Goal: Information Seeking & Learning: Learn about a topic

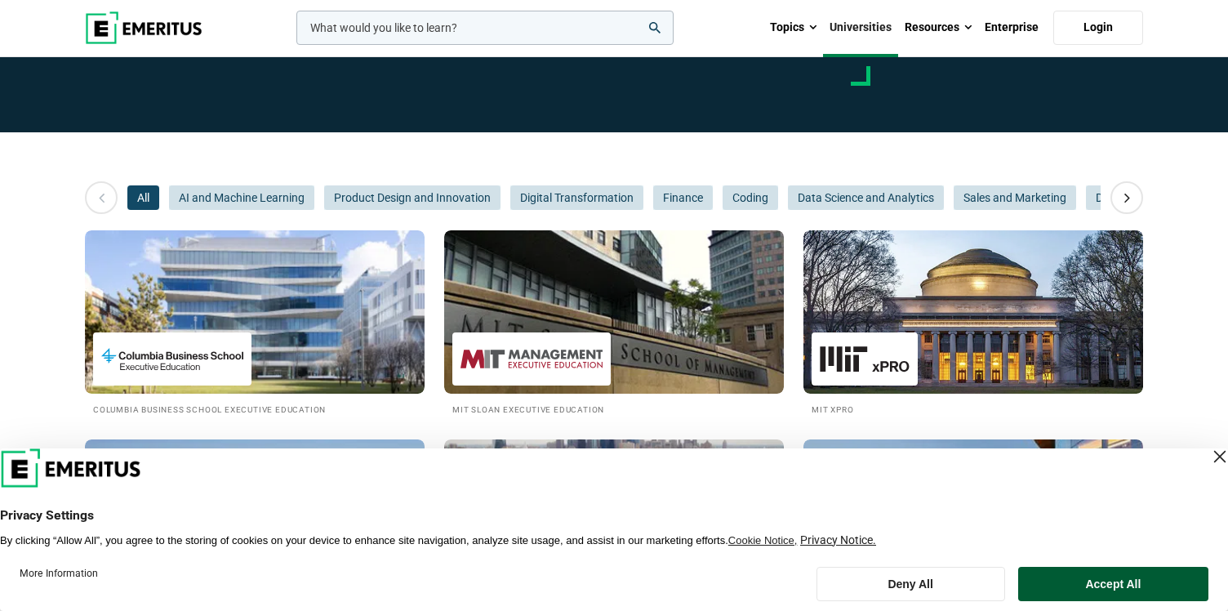
click at [1094, 588] on button "Accept All" at bounding box center [1113, 584] width 190 height 34
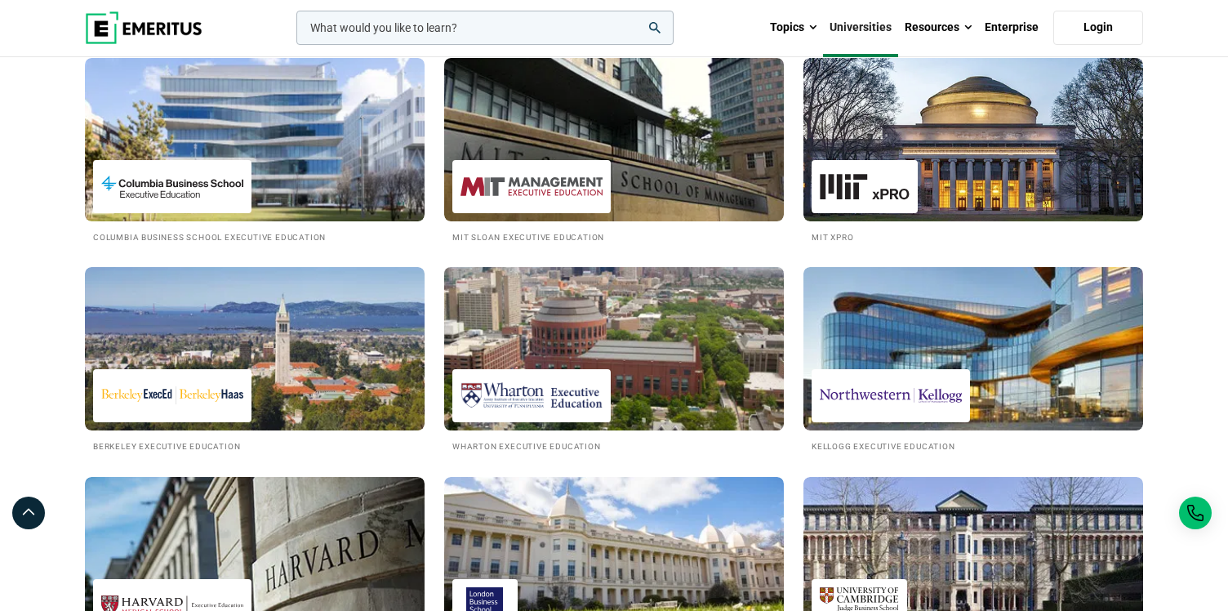
scroll to position [286, 0]
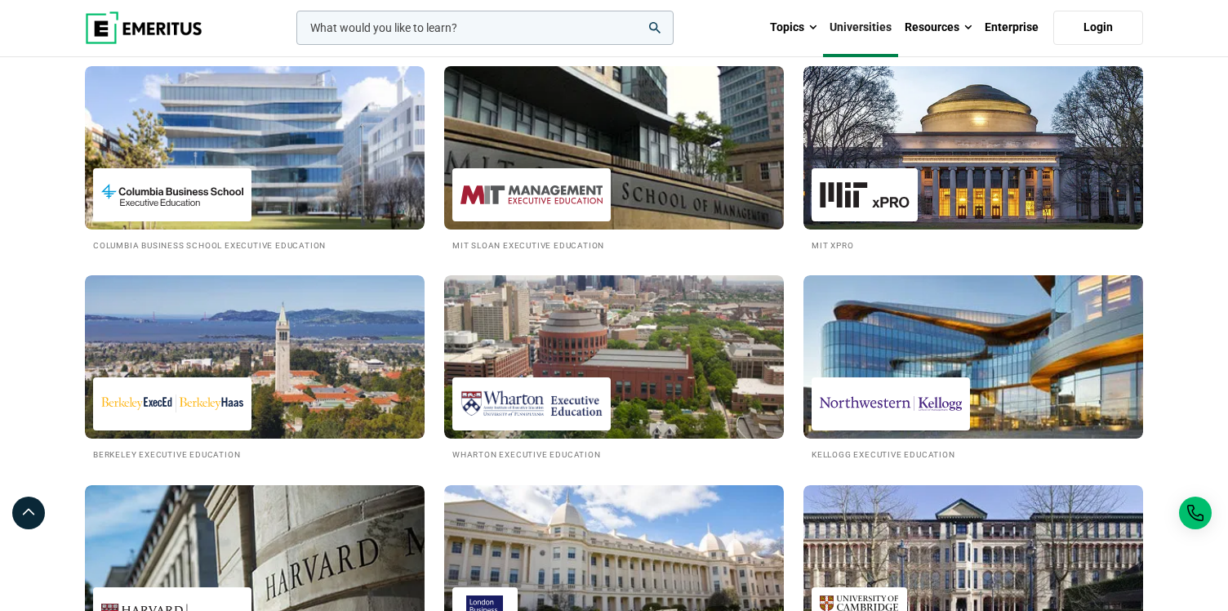
click at [603, 182] on div at bounding box center [531, 194] width 158 height 53
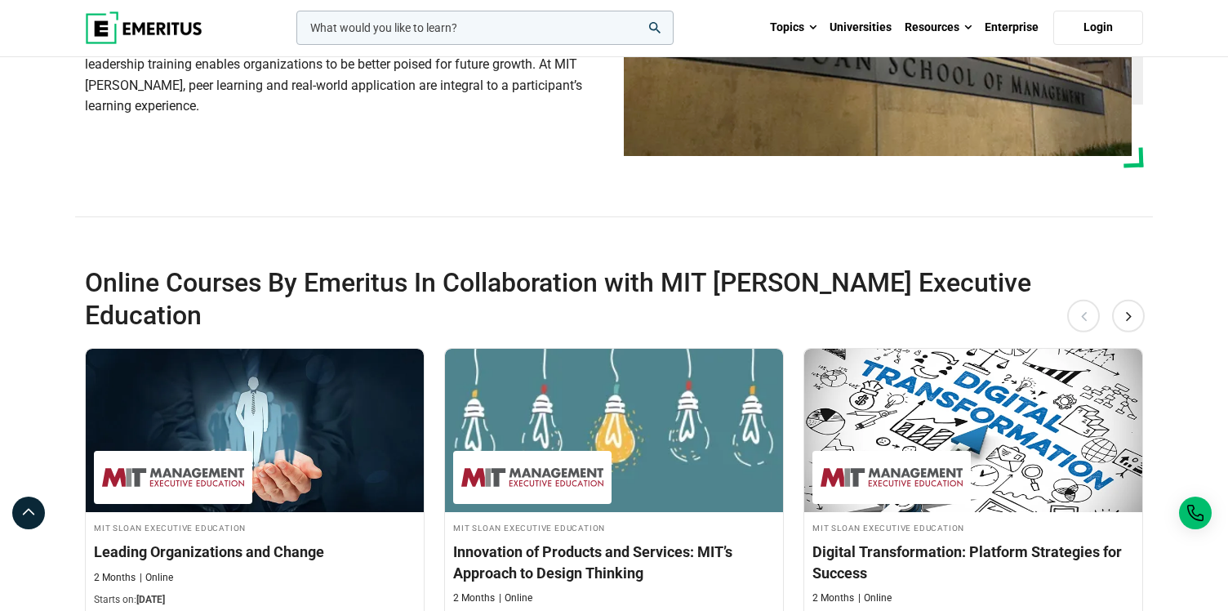
scroll to position [498, 0]
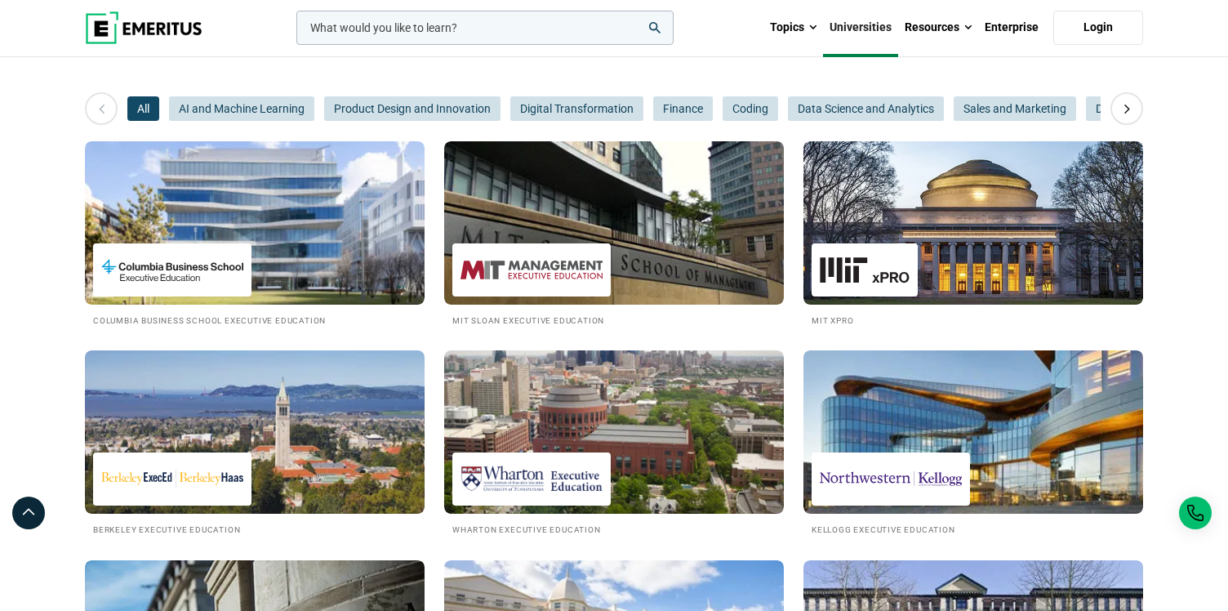
scroll to position [205, 0]
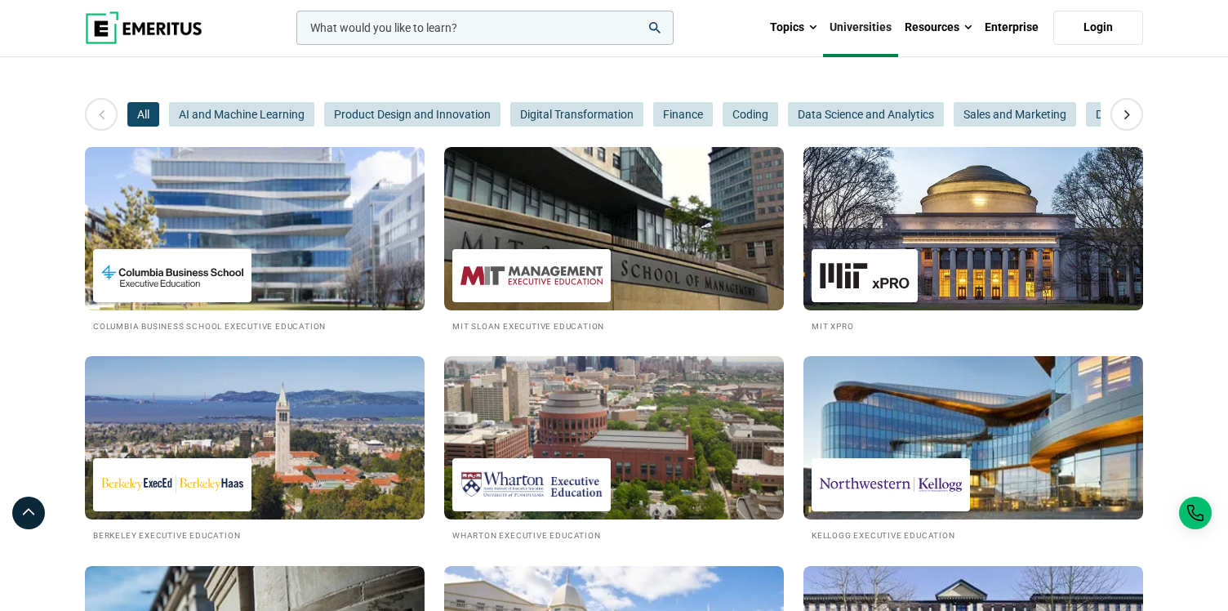
click at [284, 236] on img at bounding box center [255, 229] width 374 height 180
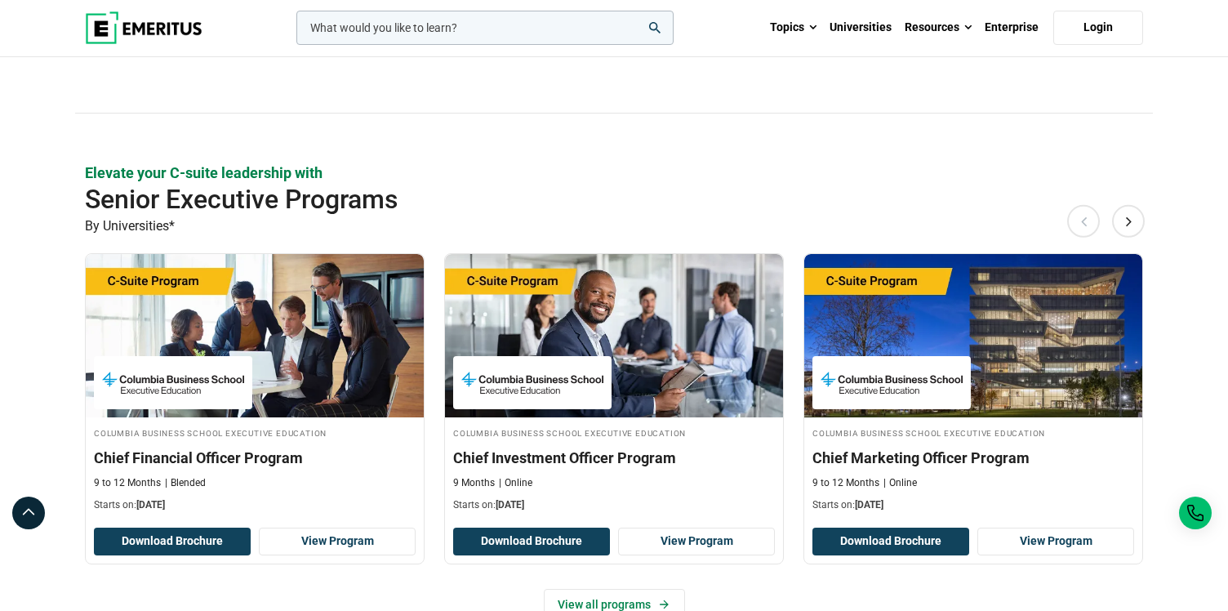
scroll to position [951, 0]
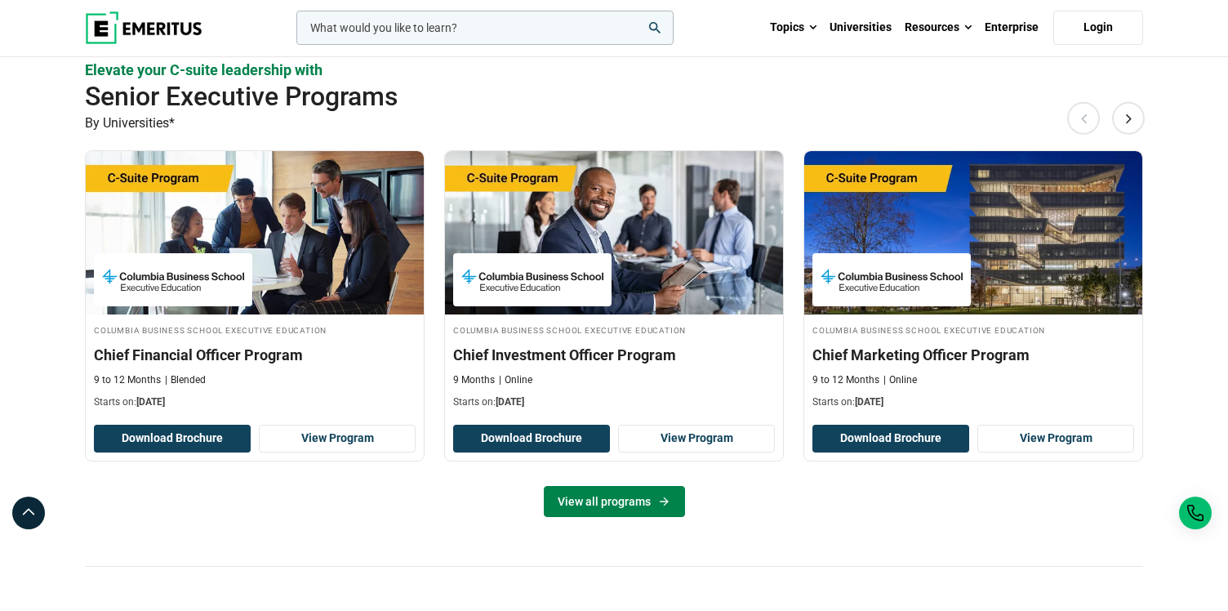
click at [652, 505] on link "View all programs" at bounding box center [614, 501] width 141 height 31
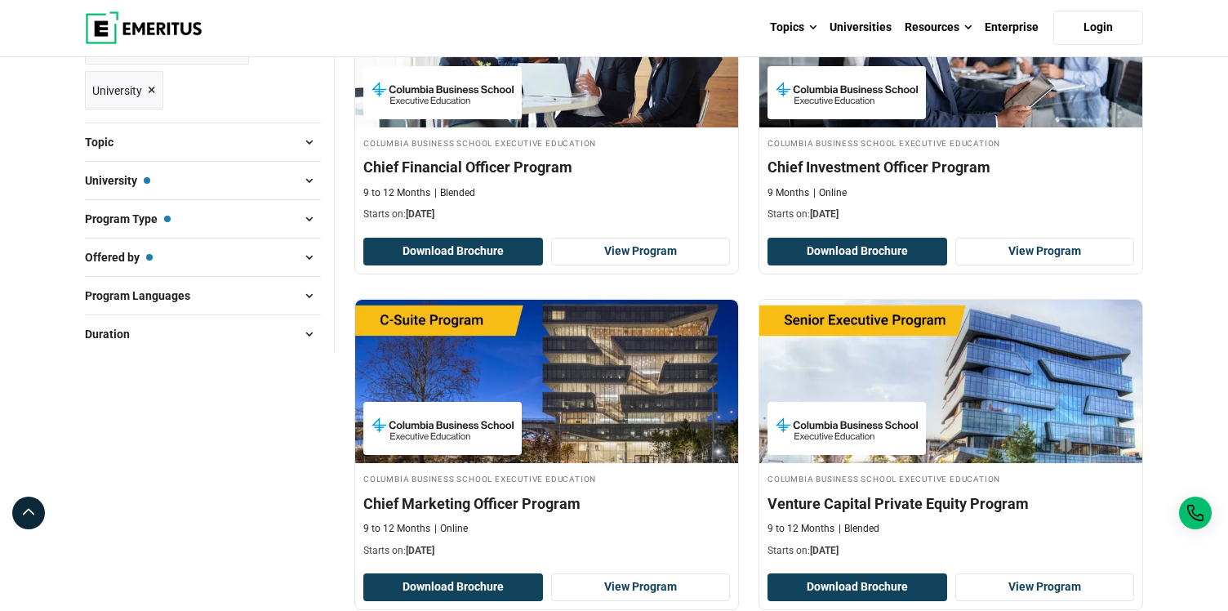
scroll to position [478, 0]
